Goal: Information Seeking & Learning: Learn about a topic

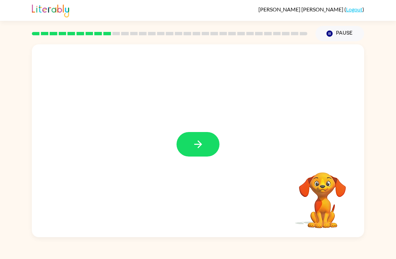
click at [193, 156] on button "button" at bounding box center [198, 144] width 43 height 25
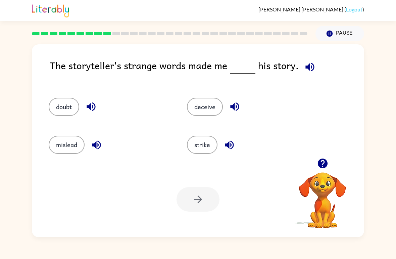
click at [73, 106] on button "doubt" at bounding box center [64, 107] width 31 height 18
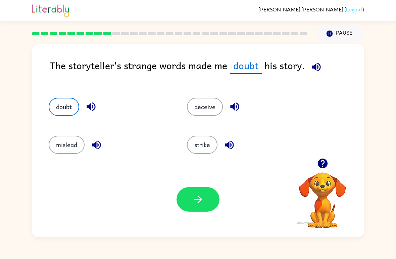
click at [206, 200] on button "button" at bounding box center [198, 199] width 43 height 25
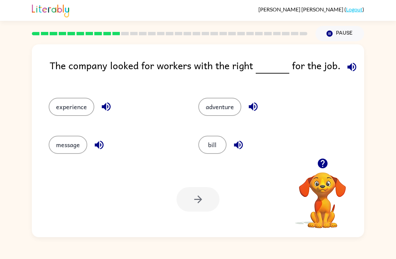
click at [75, 143] on button "message" at bounding box center [68, 145] width 39 height 18
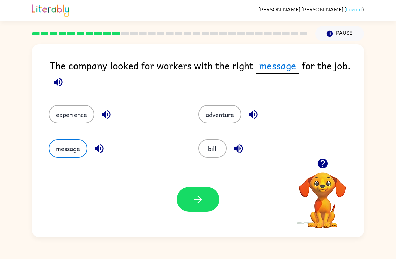
click at [210, 196] on button "button" at bounding box center [198, 199] width 43 height 25
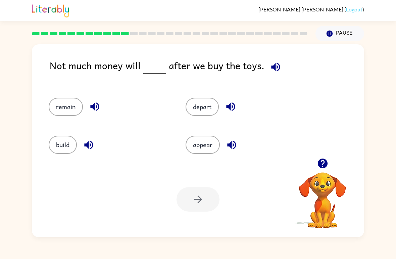
click at [68, 144] on button "build" at bounding box center [63, 145] width 28 height 18
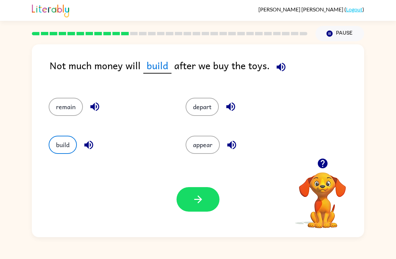
click at [73, 107] on button "remain" at bounding box center [66, 107] width 34 height 18
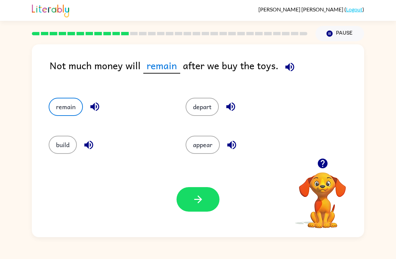
click at [205, 113] on button "depart" at bounding box center [202, 107] width 33 height 18
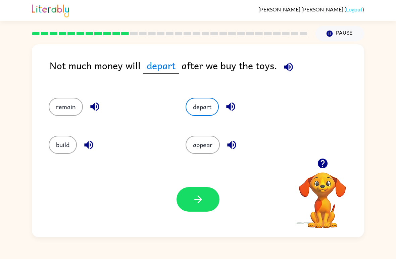
click at [209, 151] on button "appear" at bounding box center [203, 145] width 34 height 18
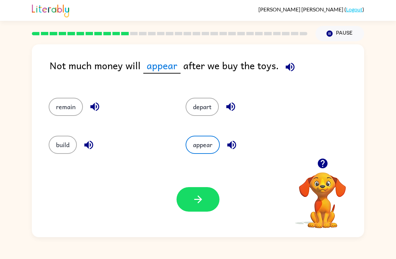
click at [198, 192] on button "button" at bounding box center [198, 199] width 43 height 25
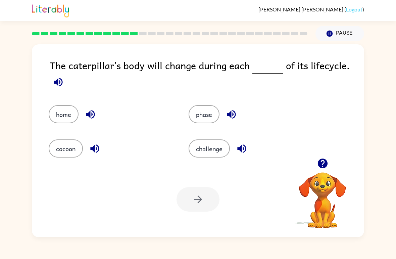
click at [69, 118] on button "home" at bounding box center [64, 114] width 30 height 18
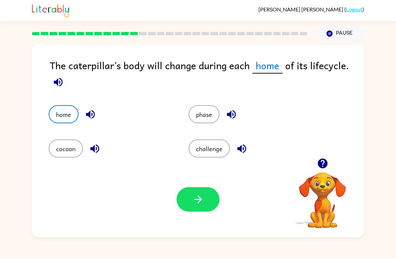
click at [202, 198] on icon "button" at bounding box center [198, 199] width 12 height 12
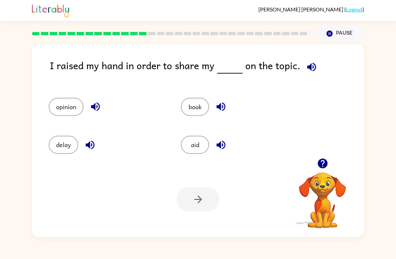
click at [199, 105] on button "book" at bounding box center [195, 107] width 28 height 18
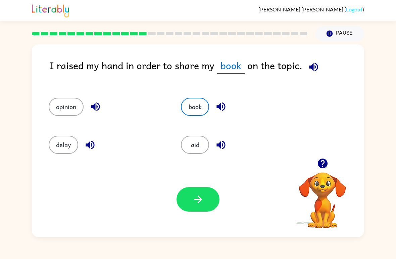
click at [205, 196] on button "button" at bounding box center [198, 199] width 43 height 25
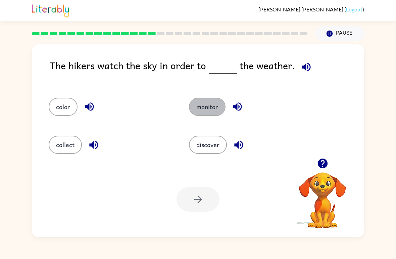
click at [216, 108] on button "monitor" at bounding box center [207, 107] width 37 height 18
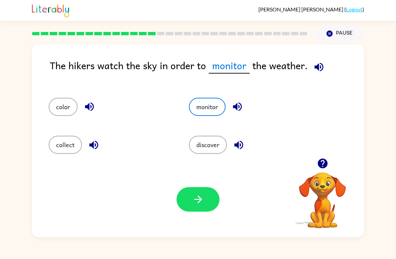
click at [210, 202] on button "button" at bounding box center [198, 199] width 43 height 25
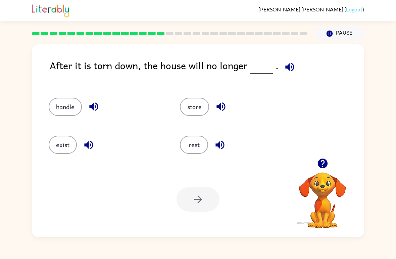
click at [69, 140] on button "exist" at bounding box center [63, 145] width 28 height 18
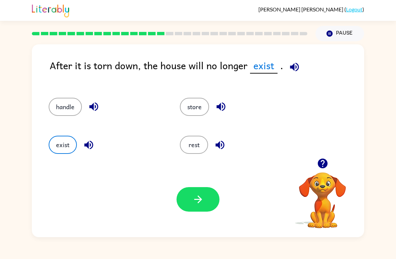
click at [194, 205] on icon "button" at bounding box center [198, 199] width 12 height 12
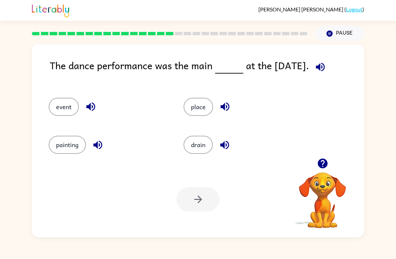
click at [198, 102] on button "place" at bounding box center [199, 107] width 30 height 18
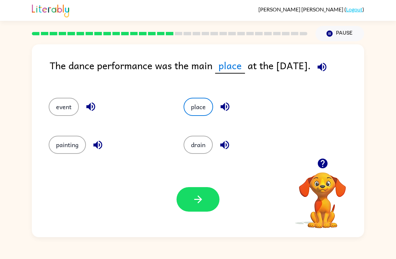
click at [204, 192] on button "button" at bounding box center [198, 199] width 43 height 25
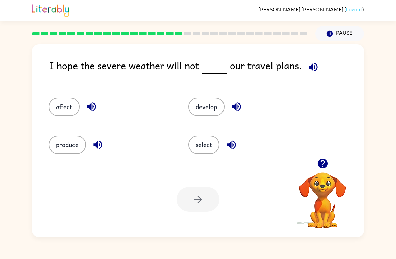
click at [74, 148] on button "produce" at bounding box center [67, 145] width 37 height 18
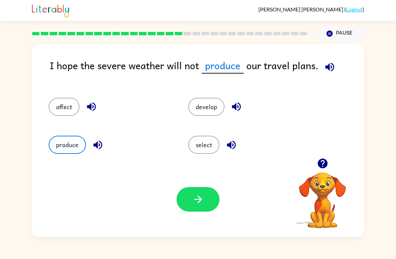
click at [202, 203] on icon "button" at bounding box center [198, 199] width 12 height 12
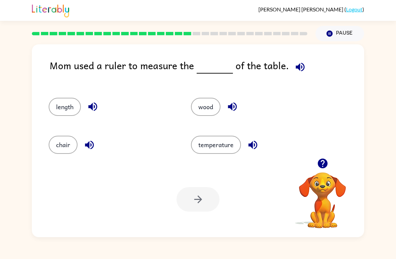
click at [206, 106] on button "wood" at bounding box center [206, 107] width 30 height 18
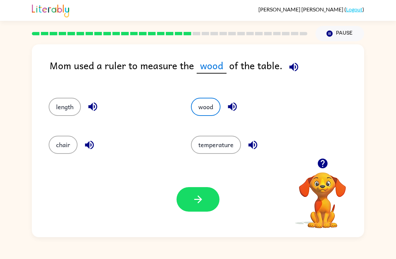
click at [205, 203] on button "button" at bounding box center [198, 199] width 43 height 25
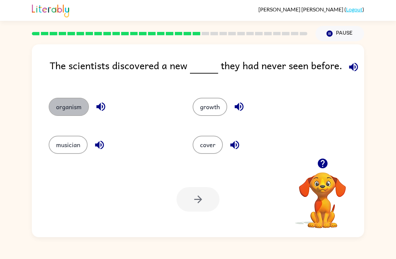
click at [74, 110] on button "organism" at bounding box center [69, 107] width 40 height 18
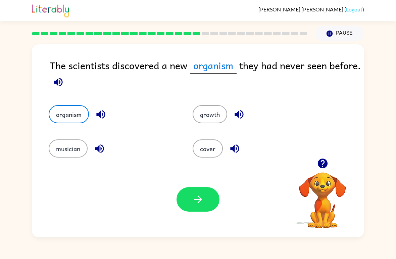
click at [204, 203] on icon "button" at bounding box center [198, 199] width 12 height 12
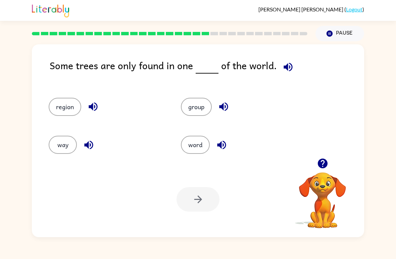
click at [194, 110] on button "group" at bounding box center [196, 107] width 31 height 18
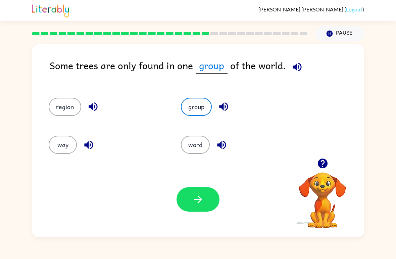
click at [202, 200] on icon "button" at bounding box center [198, 200] width 8 height 8
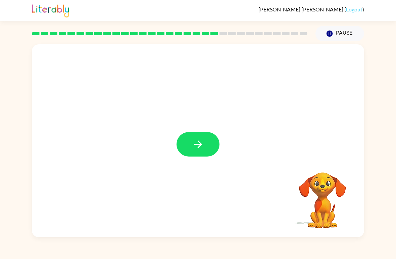
click at [208, 147] on button "button" at bounding box center [198, 144] width 43 height 25
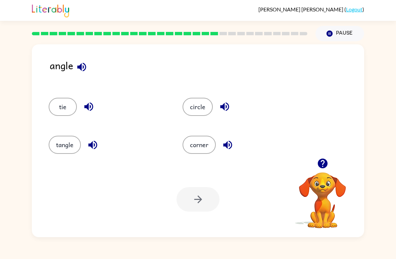
click at [67, 114] on button "tie" at bounding box center [63, 107] width 28 height 18
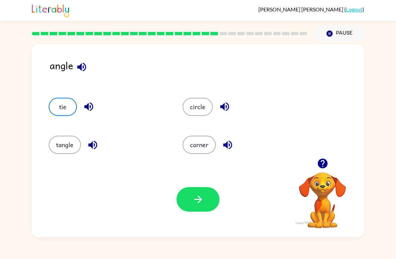
click at [206, 205] on button "button" at bounding box center [198, 199] width 43 height 25
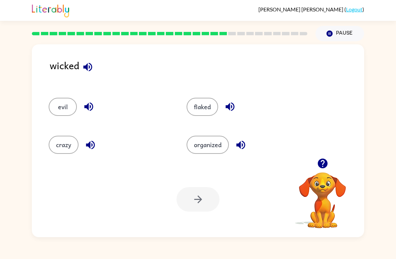
click at [217, 145] on button "organized" at bounding box center [208, 145] width 42 height 18
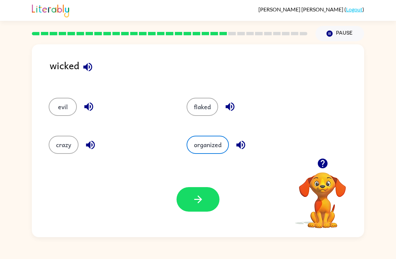
click at [206, 198] on button "button" at bounding box center [198, 199] width 43 height 25
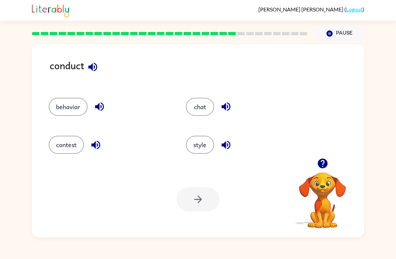
click at [205, 145] on button "style" at bounding box center [200, 145] width 28 height 18
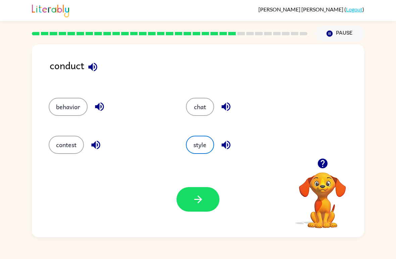
click at [192, 202] on button "button" at bounding box center [198, 199] width 43 height 25
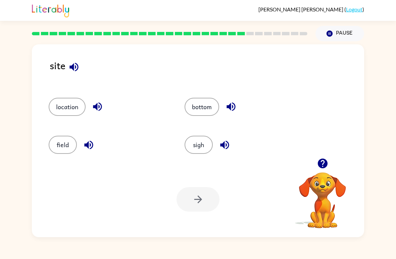
click at [206, 104] on button "bottom" at bounding box center [202, 107] width 35 height 18
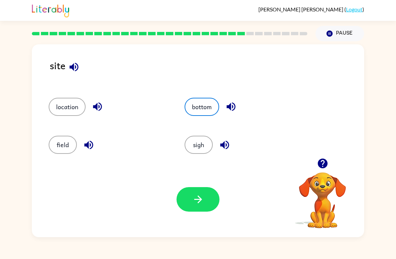
click at [192, 212] on button "button" at bounding box center [198, 199] width 43 height 25
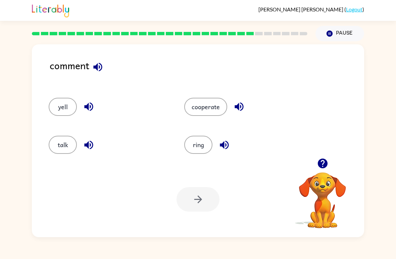
click at [62, 144] on button "talk" at bounding box center [63, 145] width 28 height 18
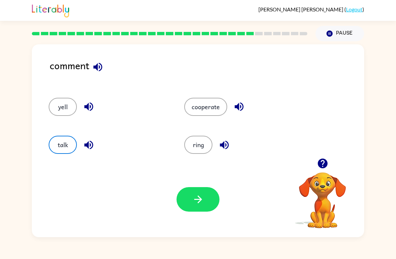
click at [192, 205] on icon "button" at bounding box center [198, 199] width 12 height 12
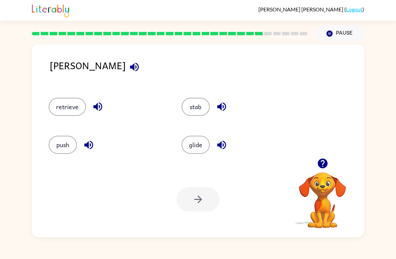
click at [80, 112] on button "retrieve" at bounding box center [67, 107] width 37 height 18
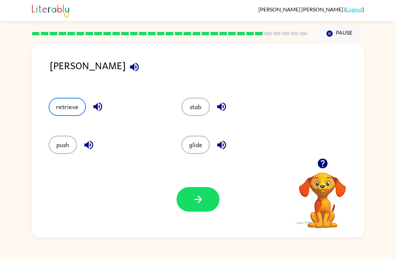
click at [192, 201] on button "button" at bounding box center [198, 199] width 43 height 25
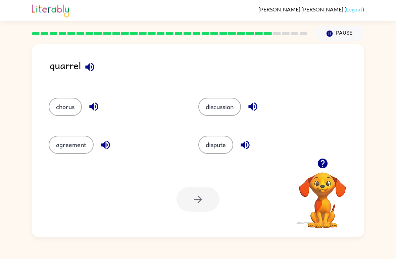
click at [366, 27] on div "Pause Pause" at bounding box center [340, 34] width 57 height 24
click at [220, 140] on button "dispute" at bounding box center [216, 145] width 35 height 18
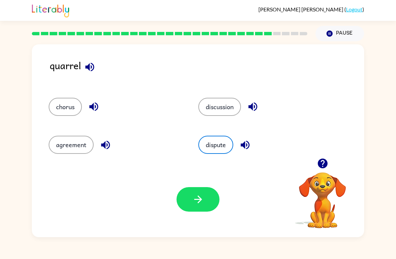
click at [202, 190] on button "button" at bounding box center [198, 199] width 43 height 25
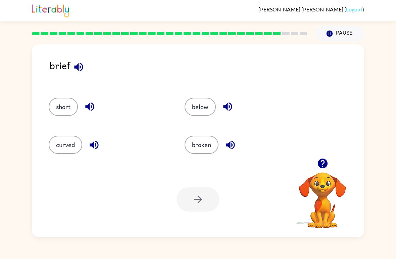
click at [199, 109] on button "below" at bounding box center [200, 107] width 31 height 18
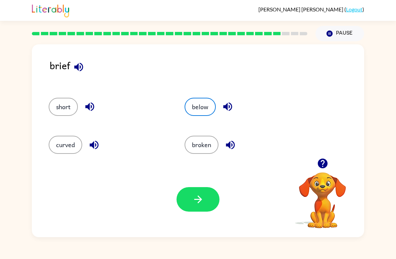
click at [205, 203] on button "button" at bounding box center [198, 199] width 43 height 25
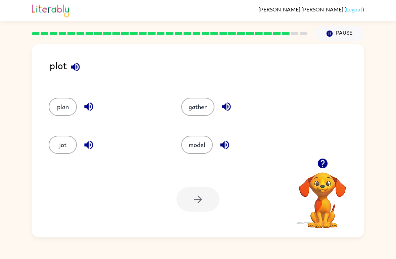
click at [199, 142] on button "model" at bounding box center [197, 145] width 32 height 18
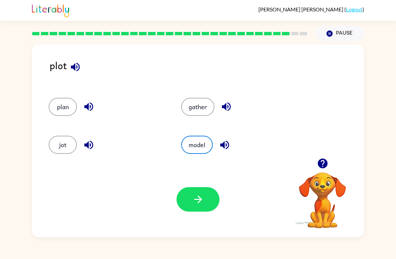
click at [203, 200] on icon "button" at bounding box center [198, 199] width 12 height 12
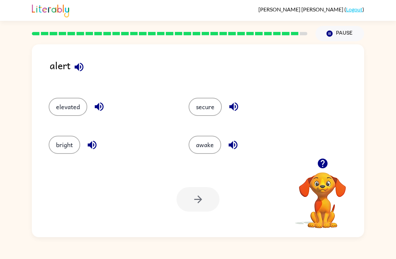
click at [53, 107] on button "elevated" at bounding box center [68, 107] width 39 height 18
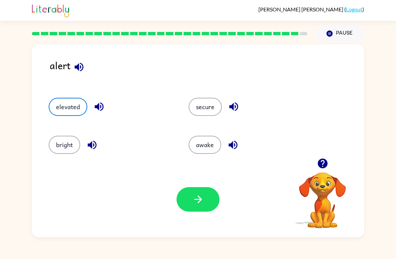
click at [190, 189] on button "button" at bounding box center [198, 199] width 43 height 25
